Goal: Task Accomplishment & Management: Manage account settings

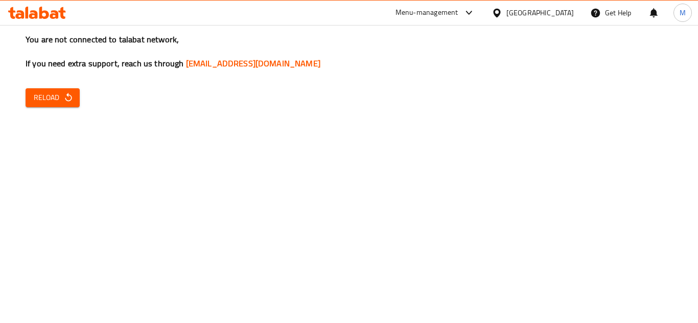
click at [34, 97] on span "Reload" at bounding box center [53, 97] width 38 height 13
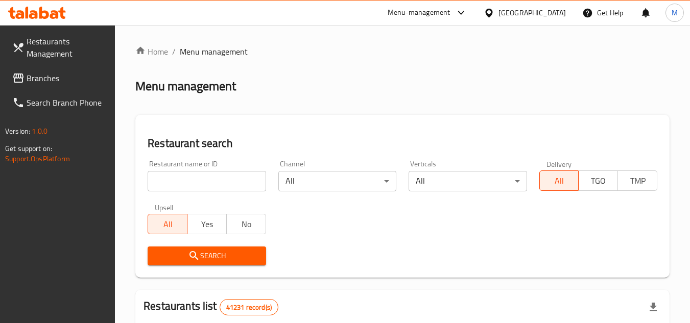
click at [241, 184] on input "search" at bounding box center [207, 181] width 118 height 20
paste input "693456"
type input "693456"
click button "Search" at bounding box center [207, 256] width 118 height 19
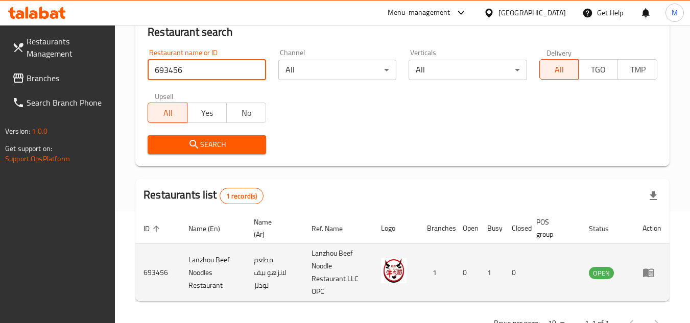
scroll to position [145, 0]
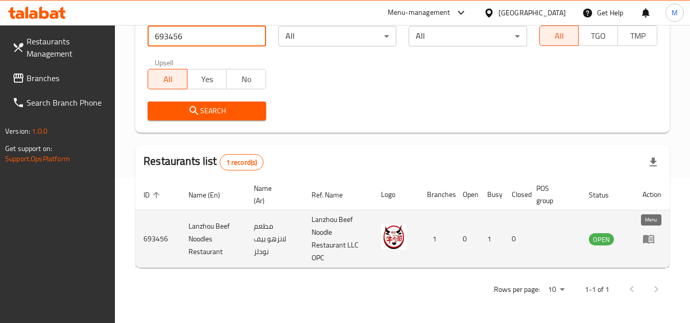
click at [647, 240] on icon "enhanced table" at bounding box center [648, 240] width 11 height 9
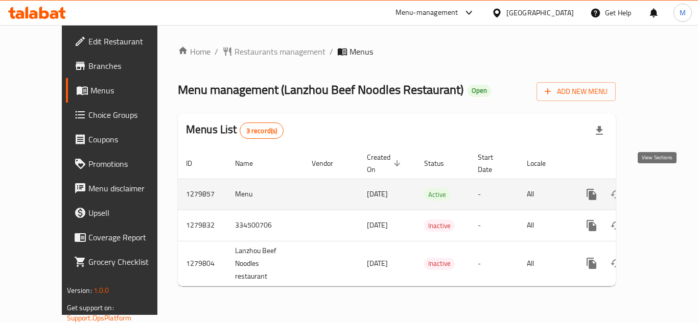
click at [659, 189] on icon "enhanced table" at bounding box center [665, 195] width 12 height 12
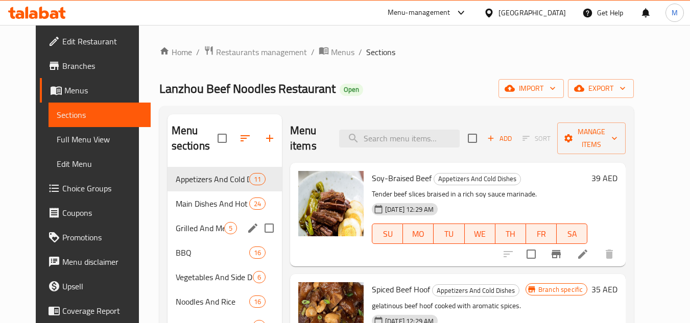
scroll to position [102, 0]
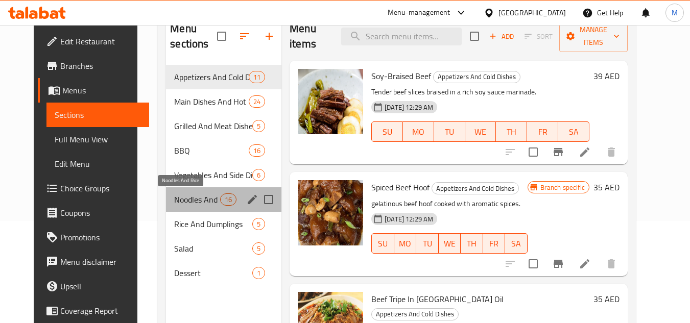
click at [174, 196] on span "Noodles And Rice" at bounding box center [197, 200] width 46 height 12
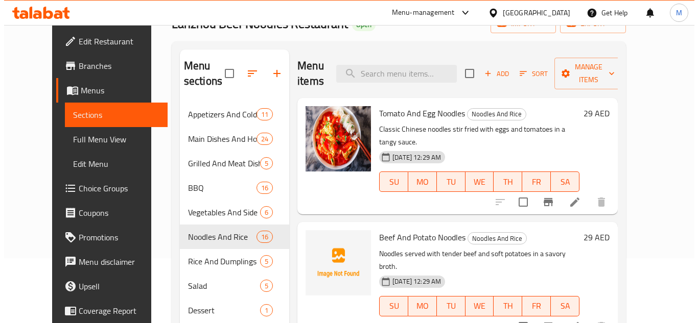
scroll to position [51, 0]
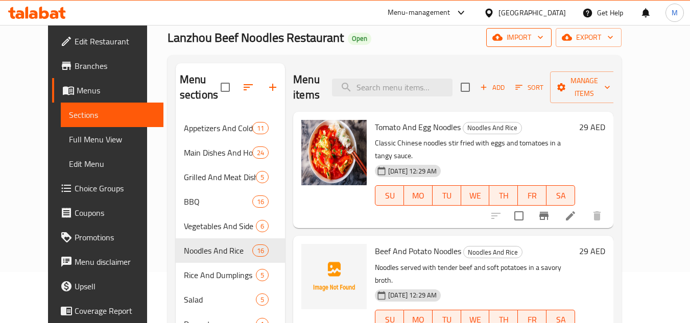
click at [543, 39] on icon "button" at bounding box center [540, 37] width 5 height 3
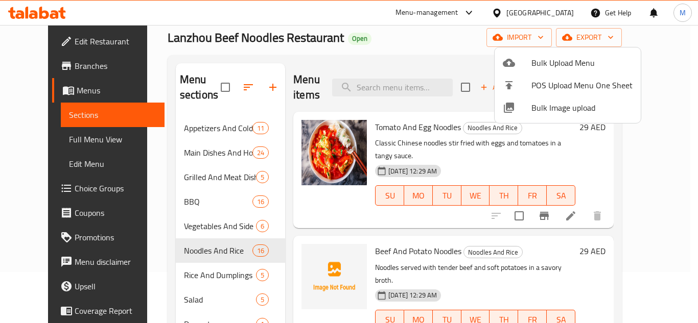
click at [547, 104] on span "Bulk Image upload" at bounding box center [581, 108] width 101 height 12
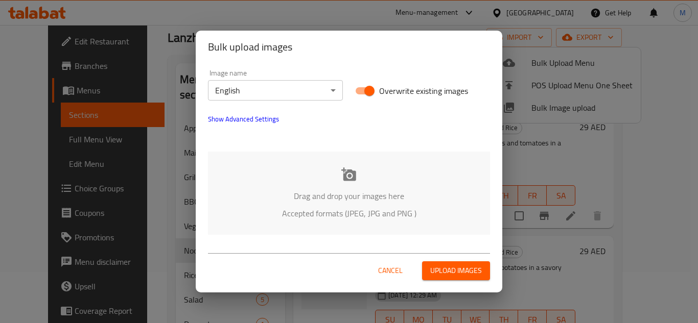
drag, startPoint x: 285, startPoint y: 142, endPoint x: 288, endPoint y: 152, distance: 10.2
click at [285, 143] on div at bounding box center [349, 137] width 294 height 12
click at [305, 156] on div "Drag and drop your images here Accepted formats (JPEG, JPG and PNG )" at bounding box center [349, 193] width 282 height 83
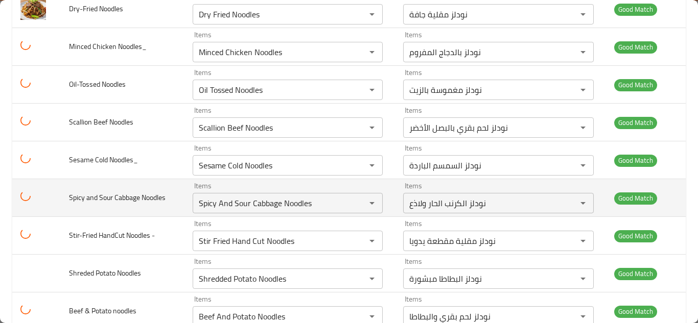
scroll to position [458, 0]
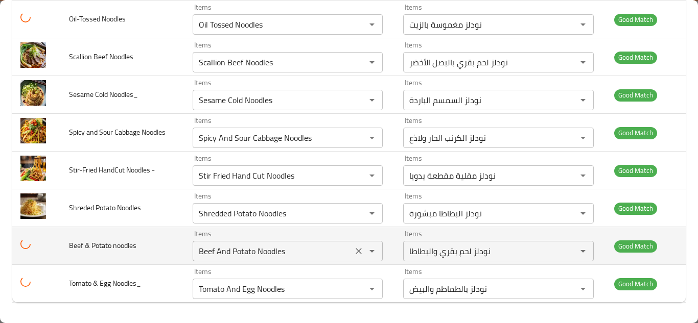
click at [264, 251] on noodles "Beef And Potato Noodles" at bounding box center [273, 251] width 154 height 14
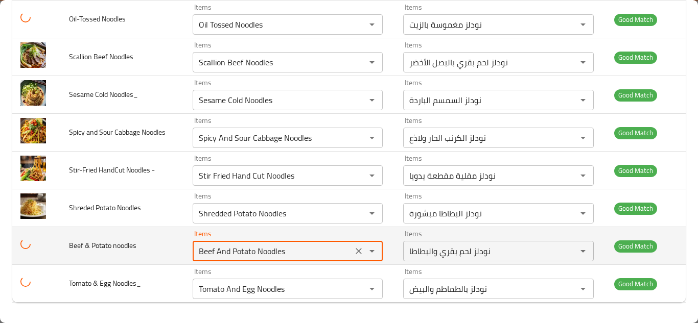
click at [263, 250] on noodles "Beef And Potato Noodles" at bounding box center [273, 251] width 154 height 14
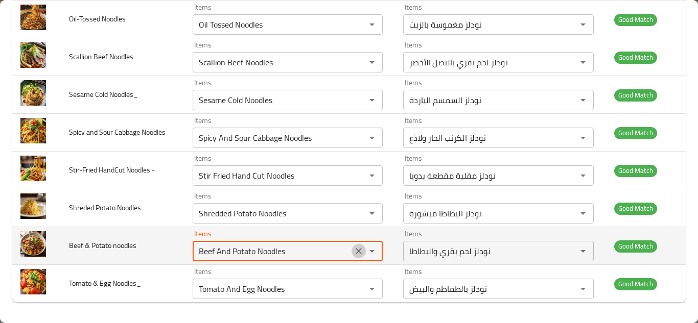
click at [356, 250] on icon "Clear" at bounding box center [359, 251] width 10 height 10
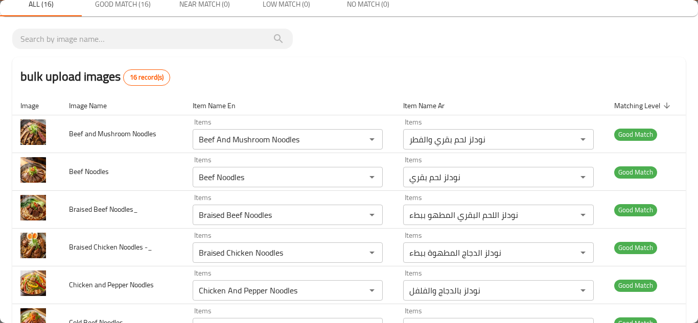
scroll to position [0, 0]
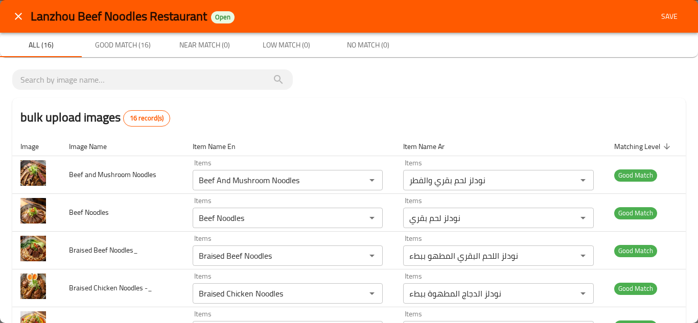
click at [659, 14] on span "Save" at bounding box center [669, 16] width 25 height 13
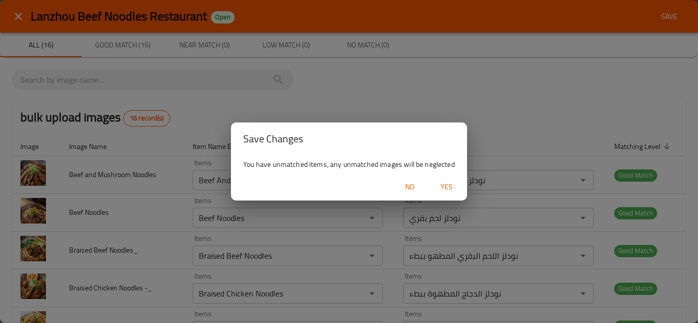
click at [445, 178] on button "Yes" at bounding box center [446, 187] width 33 height 19
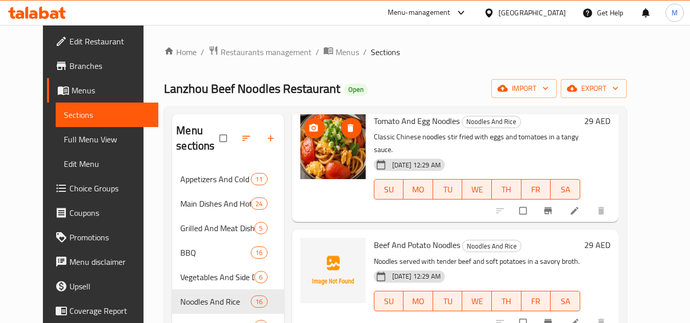
scroll to position [51, 0]
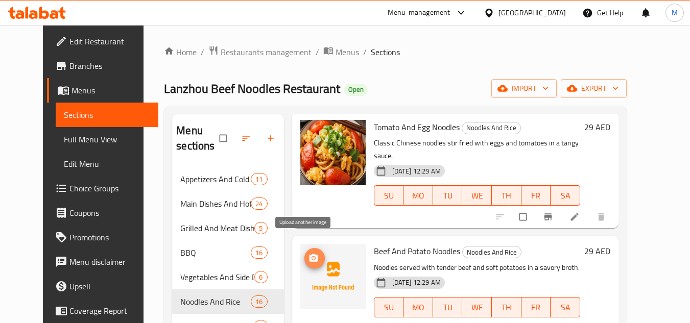
click at [309, 254] on icon "upload picture" at bounding box center [313, 258] width 9 height 8
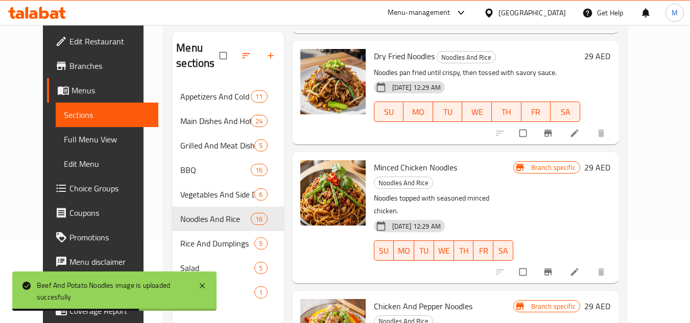
scroll to position [143, 0]
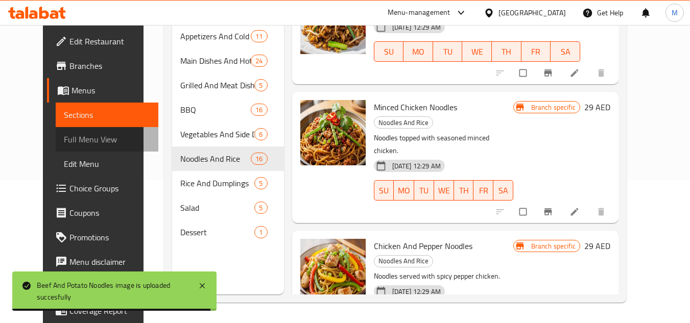
drag, startPoint x: 79, startPoint y: 138, endPoint x: 96, endPoint y: 146, distance: 18.8
click at [79, 138] on span "Full Menu View" at bounding box center [107, 139] width 86 height 12
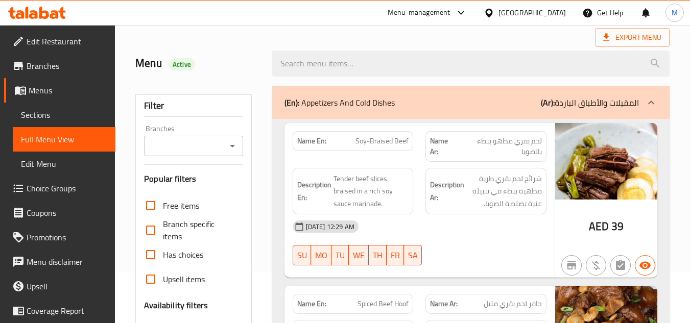
scroll to position [307, 0]
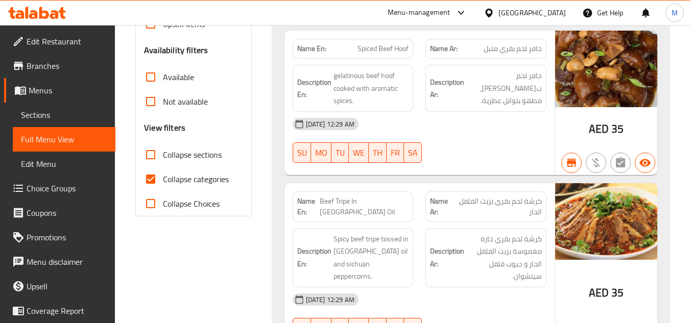
click at [152, 153] on input "Collapse sections" at bounding box center [150, 155] width 25 height 25
checkbox input "true"
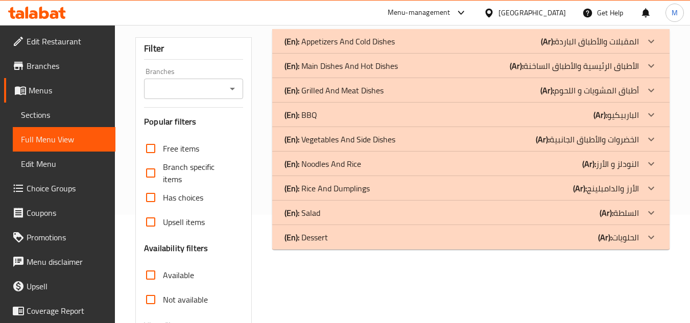
scroll to position [67, 0]
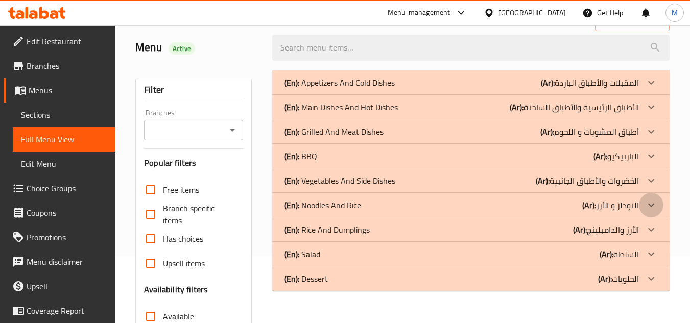
click at [650, 203] on icon at bounding box center [651, 205] width 12 height 12
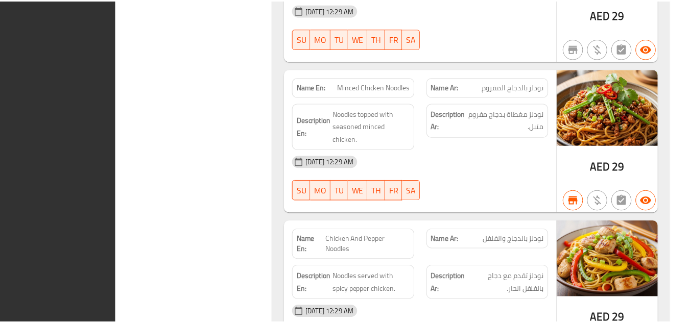
scroll to position [2579, 0]
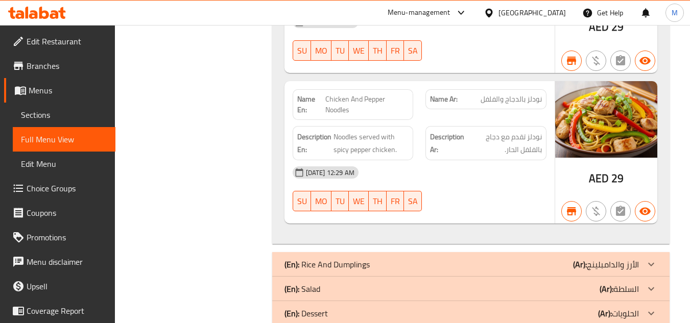
click at [93, 41] on span "Edit Restaurant" at bounding box center [67, 41] width 81 height 12
